Goal: Find specific page/section: Find specific page/section

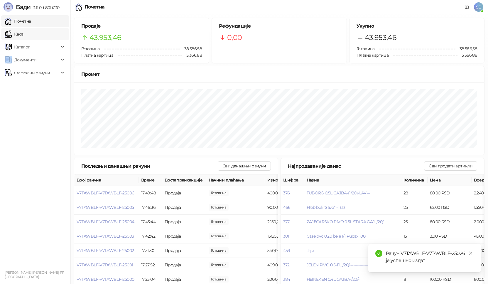
click at [18, 33] on link "Каса" at bounding box center [14, 34] width 18 height 12
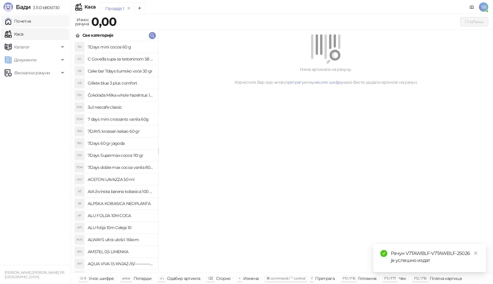
click at [21, 23] on link "Почетна" at bounding box center [18, 21] width 26 height 12
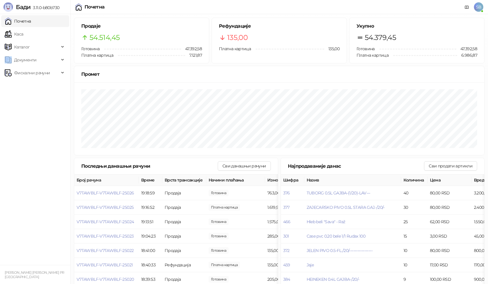
click at [5, 15] on link "Почетна" at bounding box center [18, 21] width 26 height 12
click at [11, 36] on link "Каса" at bounding box center [14, 34] width 18 height 12
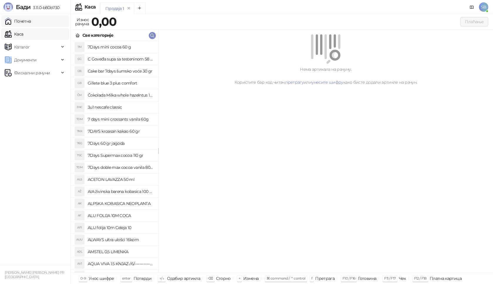
click at [21, 23] on link "Почетна" at bounding box center [18, 21] width 26 height 12
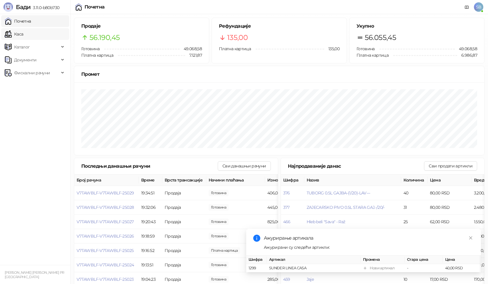
click at [22, 36] on link "Каса" at bounding box center [14, 34] width 18 height 12
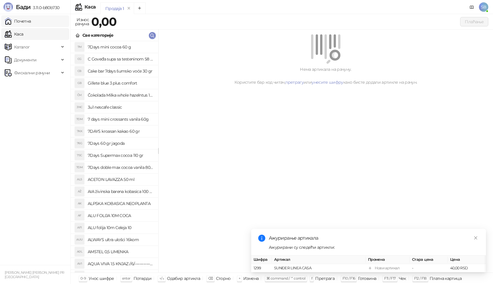
click at [19, 21] on link "Почетна" at bounding box center [18, 21] width 26 height 12
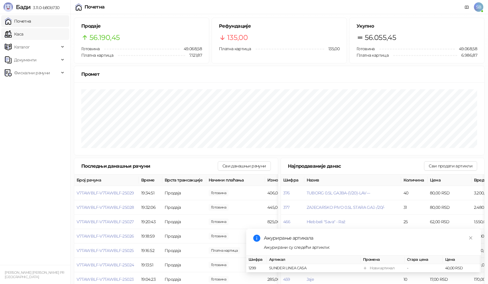
click at [20, 33] on link "Каса" at bounding box center [14, 34] width 18 height 12
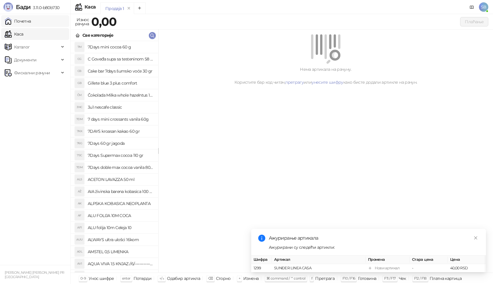
click at [20, 22] on link "Почетна" at bounding box center [18, 21] width 26 height 12
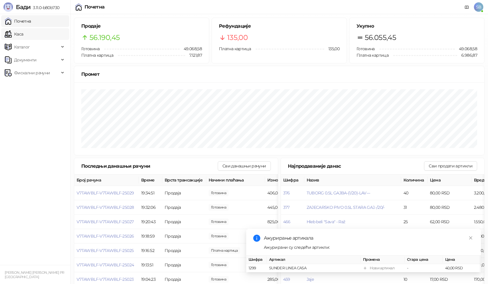
click at [17, 34] on link "Каса" at bounding box center [14, 34] width 18 height 12
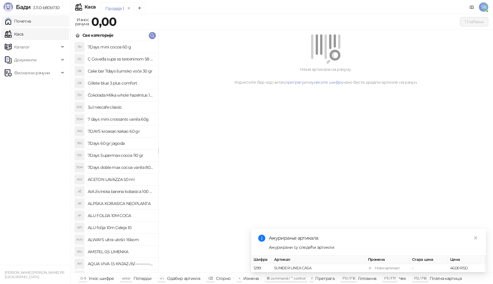
click at [22, 21] on link "Почетна" at bounding box center [18, 21] width 26 height 12
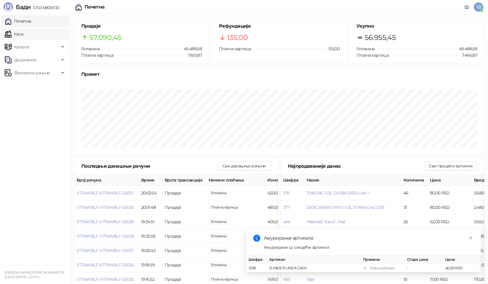
click at [16, 33] on link "Каса" at bounding box center [14, 34] width 18 height 12
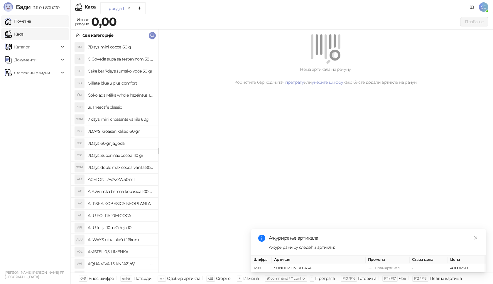
click at [20, 24] on link "Почетна" at bounding box center [18, 21] width 26 height 12
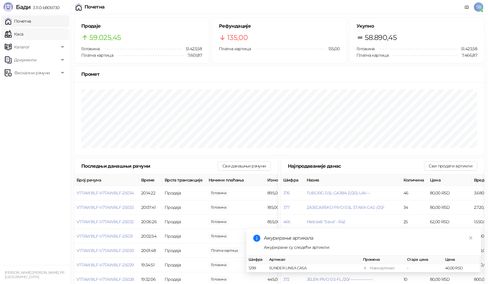
click at [18, 35] on link "Каса" at bounding box center [14, 34] width 18 height 12
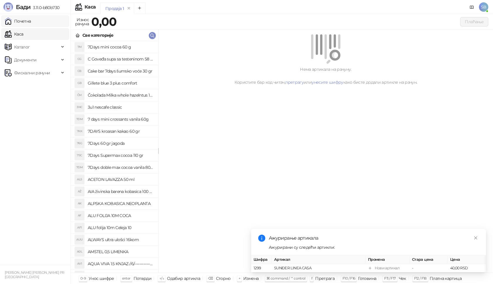
click at [22, 22] on link "Почетна" at bounding box center [18, 21] width 26 height 12
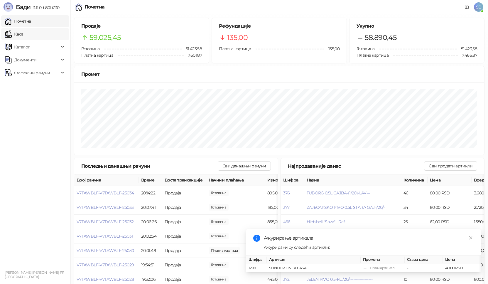
click at [20, 34] on link "Каса" at bounding box center [14, 34] width 18 height 12
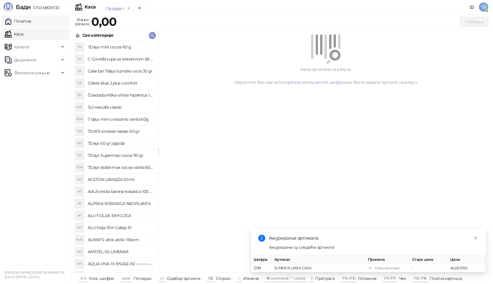
click at [22, 23] on link "Почетна" at bounding box center [18, 21] width 26 height 12
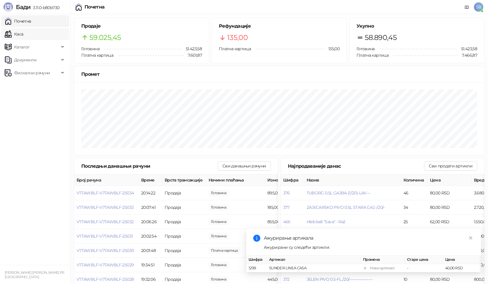
click at [17, 31] on link "Каса" at bounding box center [14, 34] width 18 height 12
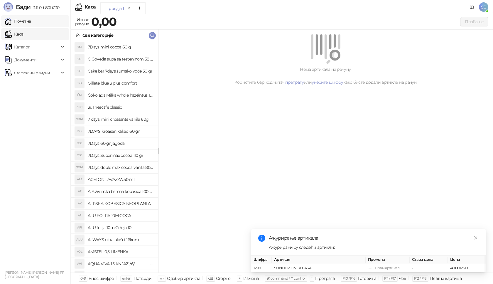
click at [22, 20] on link "Почетна" at bounding box center [18, 21] width 26 height 12
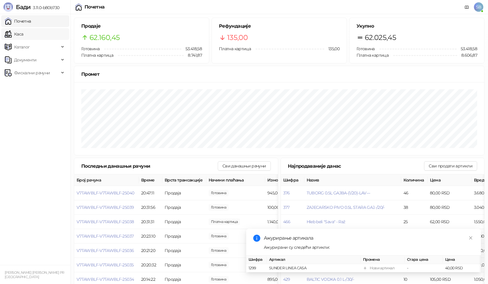
click at [23, 34] on link "Каса" at bounding box center [14, 34] width 18 height 12
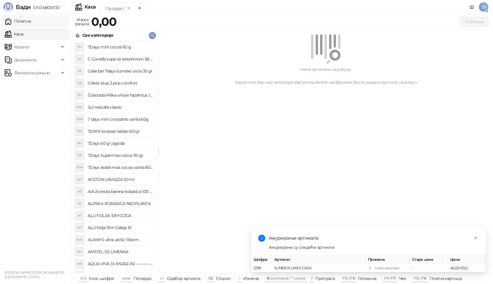
click at [23, 21] on link "Почетна" at bounding box center [18, 21] width 26 height 12
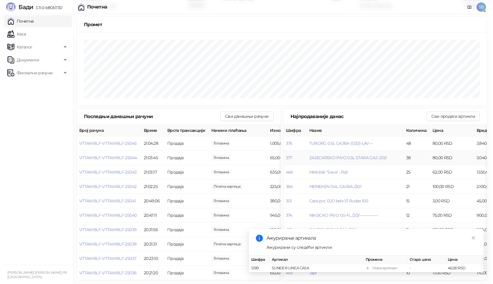
scroll to position [55, 0]
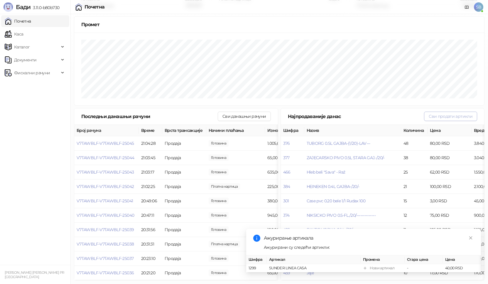
click at [454, 113] on button "Сви продати артикли" at bounding box center [450, 115] width 53 height 9
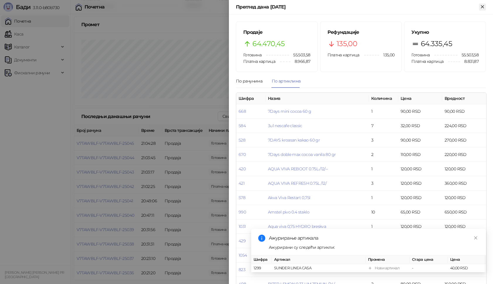
click at [481, 8] on icon "Close" at bounding box center [482, 6] width 3 height 3
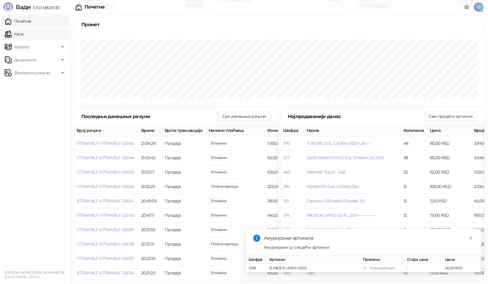
click at [17, 35] on link "Каса" at bounding box center [14, 34] width 18 height 12
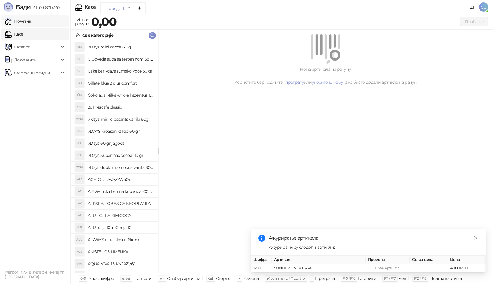
click at [23, 22] on link "Почетна" at bounding box center [18, 21] width 26 height 12
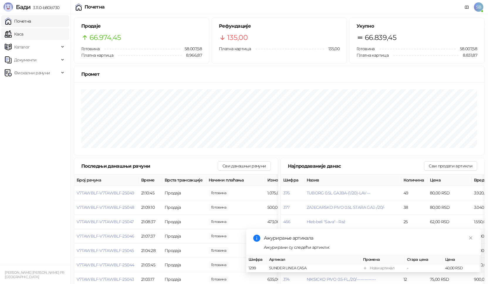
click at [21, 34] on link "Каса" at bounding box center [14, 34] width 18 height 12
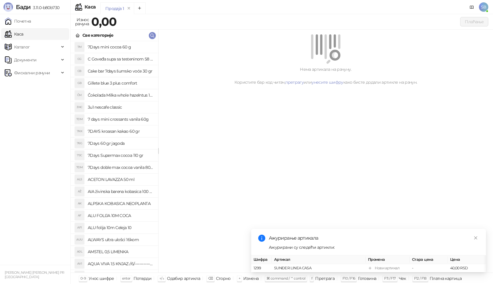
click at [21, 34] on link "Каса" at bounding box center [14, 34] width 18 height 12
click at [18, 20] on link "Почетна" at bounding box center [18, 21] width 26 height 12
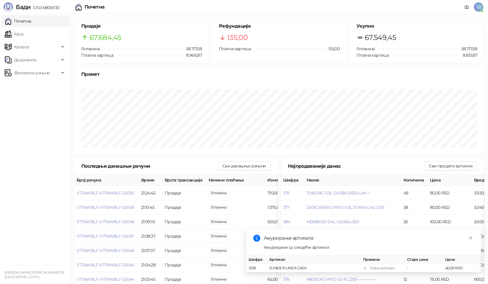
click at [5, 15] on link "Почетна" at bounding box center [18, 21] width 26 height 12
click at [20, 35] on link "Каса" at bounding box center [14, 34] width 18 height 12
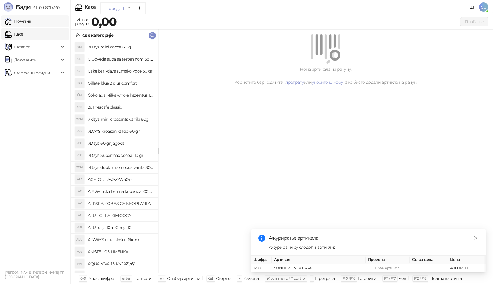
click at [22, 22] on link "Почетна" at bounding box center [18, 21] width 26 height 12
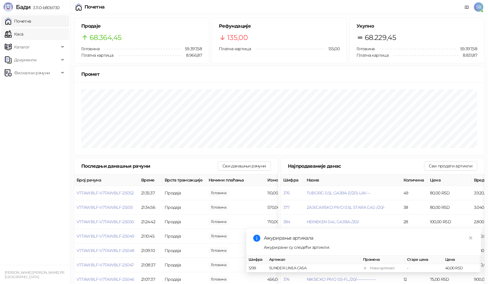
click at [19, 37] on link "Каса" at bounding box center [14, 34] width 18 height 12
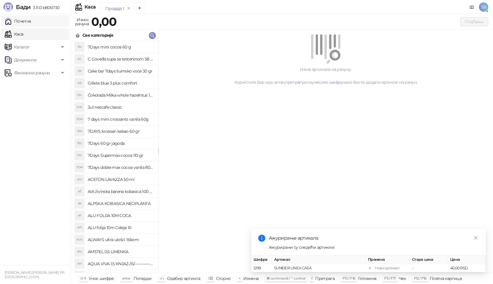
click at [22, 23] on link "Почетна" at bounding box center [18, 21] width 26 height 12
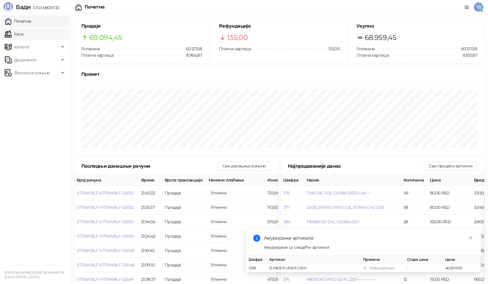
click at [22, 34] on link "Каса" at bounding box center [14, 34] width 18 height 12
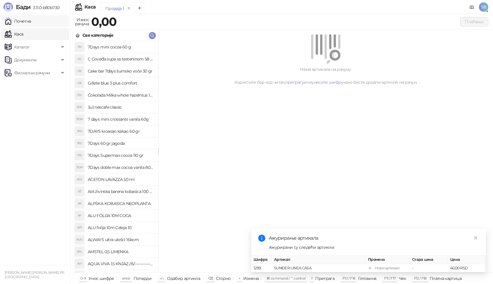
click at [22, 22] on link "Почетна" at bounding box center [18, 21] width 26 height 12
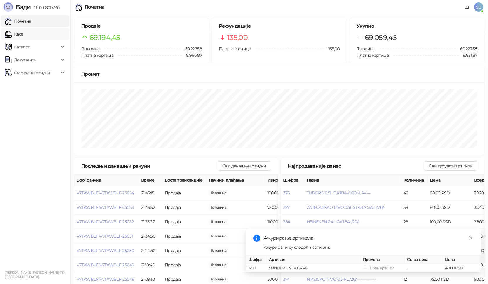
click at [19, 35] on link "Каса" at bounding box center [14, 34] width 18 height 12
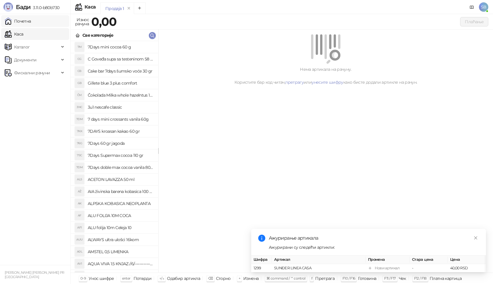
click at [21, 23] on link "Почетна" at bounding box center [18, 21] width 26 height 12
